Goal: Task Accomplishment & Management: Use online tool/utility

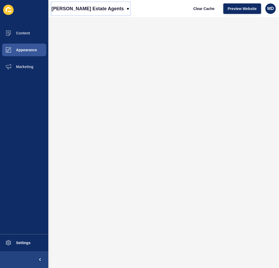
click at [55, 13] on p "[PERSON_NAME] Estate Agents" at bounding box center [87, 8] width 72 height 13
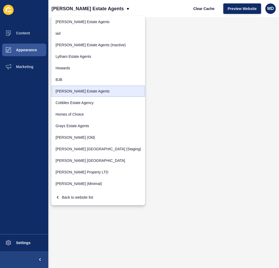
click at [75, 90] on link "[PERSON_NAME] Estate Agents" at bounding box center [98, 91] width 94 height 12
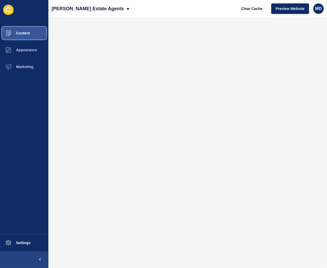
click at [32, 34] on button "Content" at bounding box center [24, 33] width 48 height 17
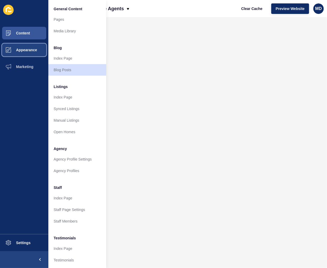
click at [22, 48] on span "Appearance" at bounding box center [18, 50] width 38 height 4
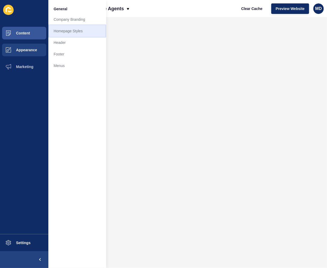
click at [70, 29] on link "Homepage Styles" at bounding box center [77, 31] width 58 height 12
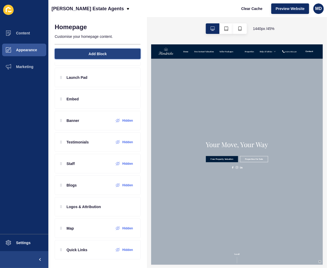
click at [88, 55] on span "Add Block" at bounding box center [97, 53] width 18 height 5
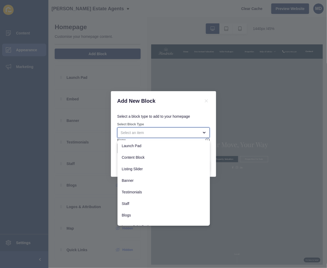
click at [166, 132] on div "close menu" at bounding box center [160, 132] width 78 height 5
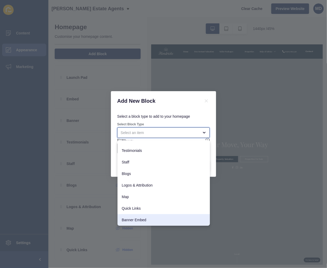
click at [148, 217] on span "Banner Embed" at bounding box center [164, 219] width 84 height 5
type input "Banner Embed"
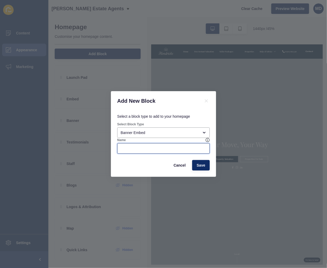
click at [133, 150] on input "Name" at bounding box center [164, 148] width 86 height 5
type input "Google Reviews"
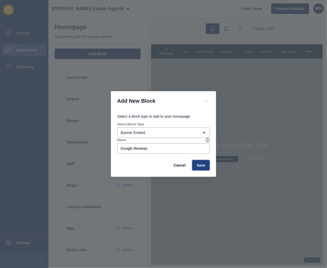
click at [202, 165] on span "Save" at bounding box center [200, 165] width 9 height 5
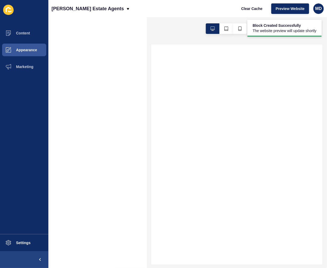
scroll to position [0, 0]
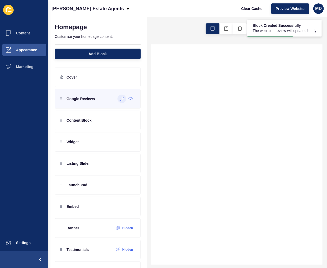
click at [117, 102] on div at bounding box center [121, 99] width 9 height 8
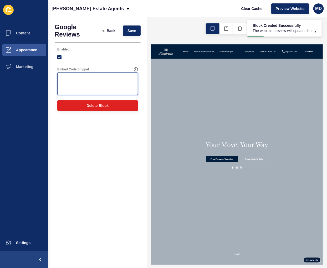
click at [82, 77] on textarea "Embed Code Snippet" at bounding box center [97, 83] width 79 height 21
paste textarea "<!-- Elfsight Google Reviews | Untitled Google Reviews --> <script src="[URL][D…"
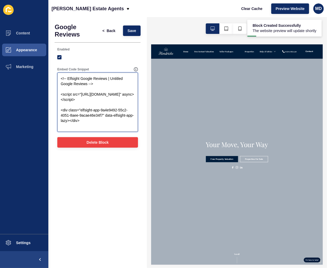
type textarea "<!-- Elfsight Google Reviews | Untitled Google Reviews --> <script src="[URL][D…"
click at [100, 145] on button "Delete Block" at bounding box center [97, 142] width 81 height 11
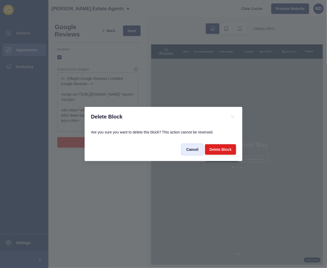
click at [188, 147] on span "Cancel" at bounding box center [192, 149] width 12 height 5
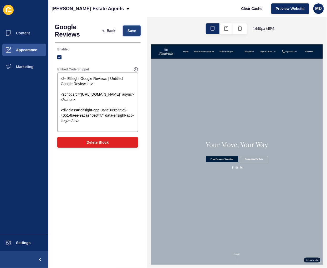
click at [130, 34] on button "Save" at bounding box center [132, 30] width 18 height 11
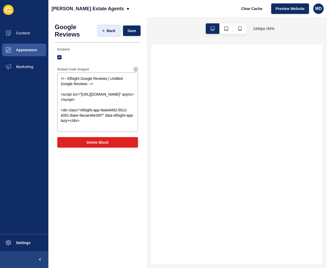
click at [114, 31] on span "Back" at bounding box center [111, 30] width 9 height 5
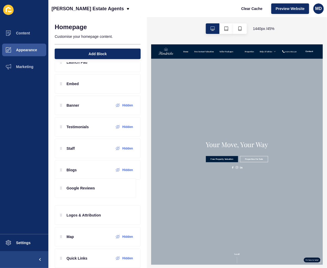
drag, startPoint x: 57, startPoint y: 101, endPoint x: 69, endPoint y: 188, distance: 88.4
click at [69, 190] on div "Google Reviews Content Block Widget Listing Slider Launch Pad Embed Banner Hidd…" at bounding box center [98, 116] width 86 height 256
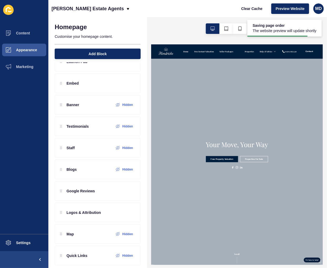
type textarea "x"
click at [248, 9] on span "Clear Cache" at bounding box center [251, 8] width 21 height 5
click at [279, 11] on button "Preview Website" at bounding box center [290, 8] width 38 height 11
type textarea "x"
